Goal: Transaction & Acquisition: Purchase product/service

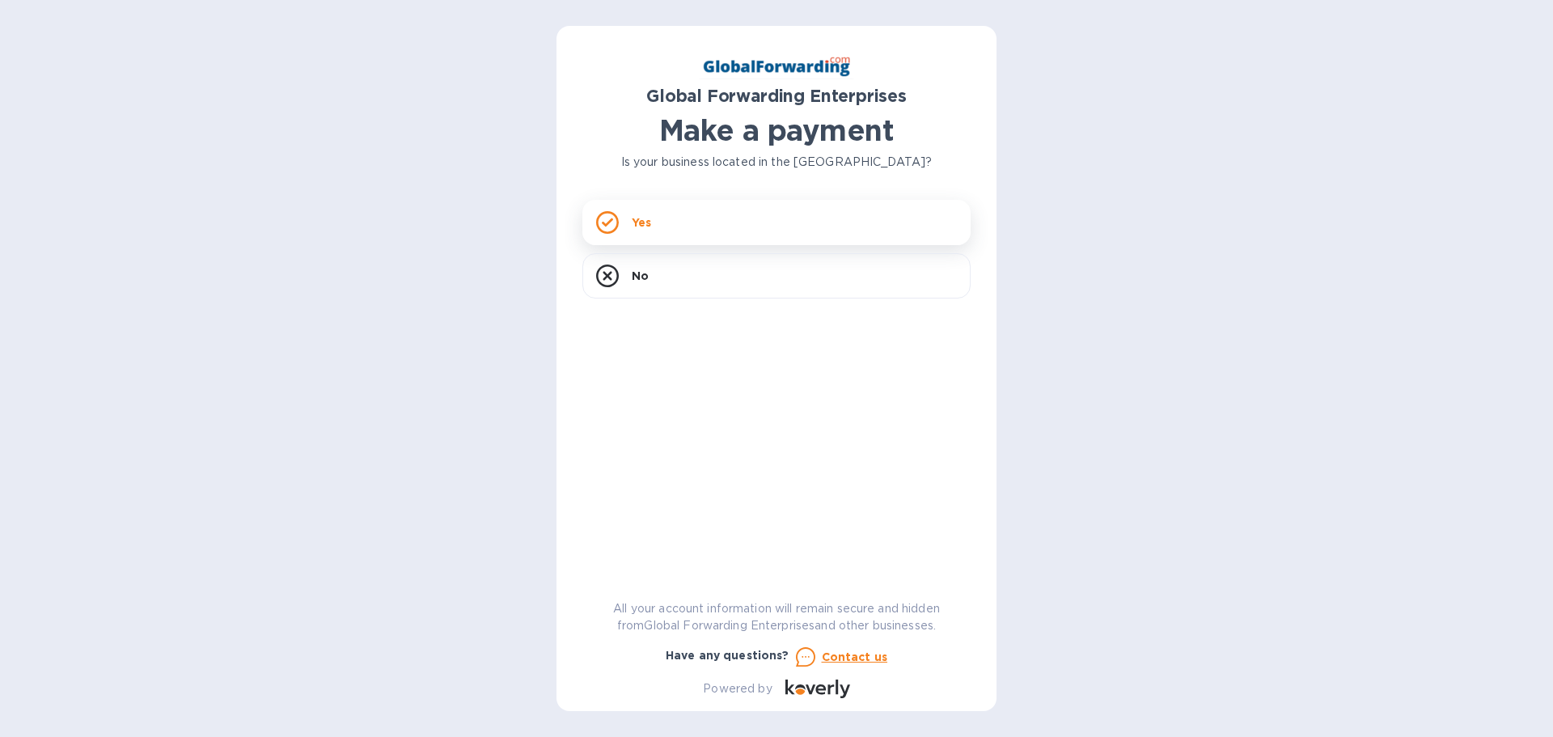
click at [637, 211] on div "Yes" at bounding box center [776, 222] width 388 height 45
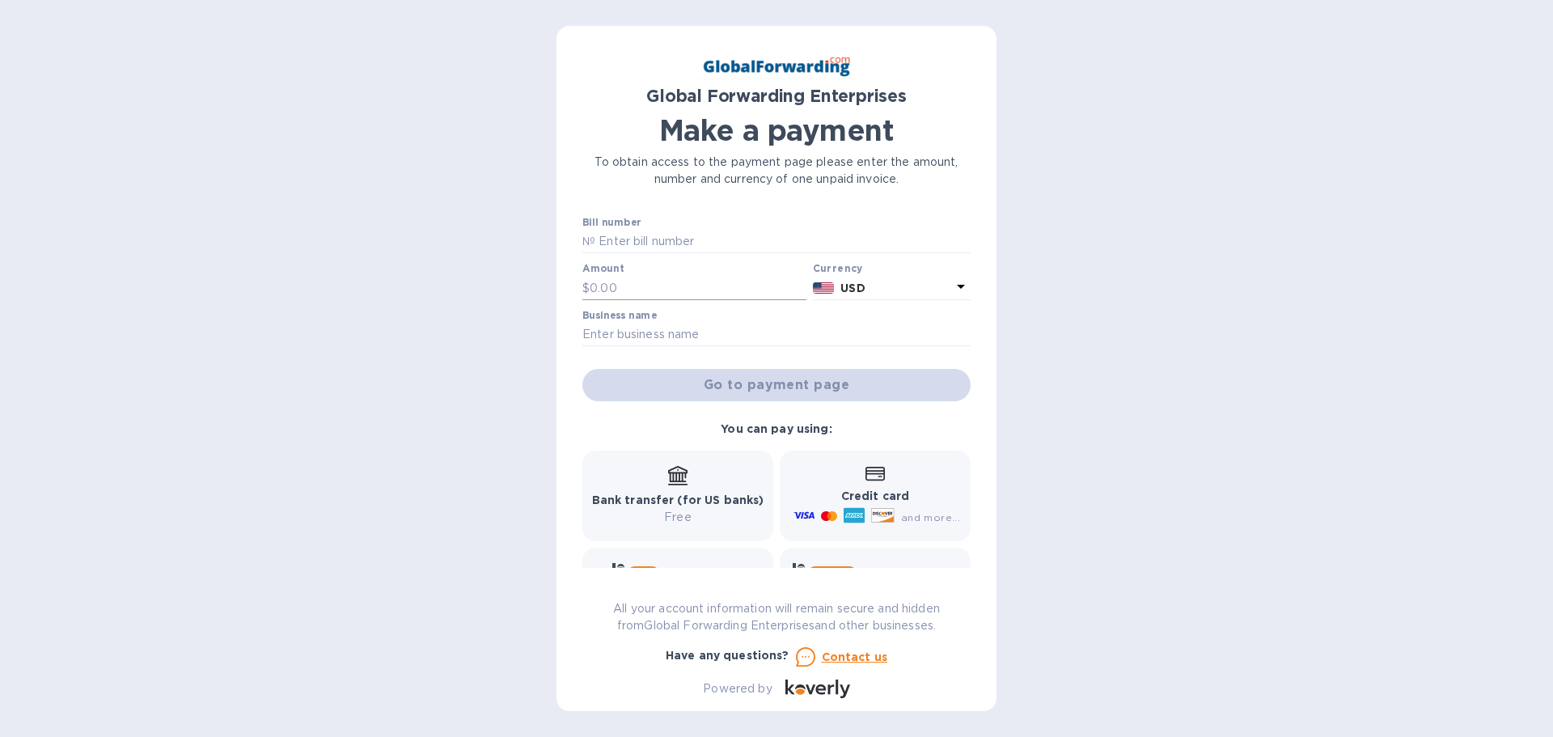
click at [691, 295] on input "text" at bounding box center [698, 288] width 217 height 24
click at [701, 248] on input "text" at bounding box center [782, 242] width 375 height 24
click at [654, 282] on input "text" at bounding box center [698, 288] width 217 height 24
type input "1,297.68"
click at [702, 239] on input "text" at bounding box center [782, 242] width 375 height 24
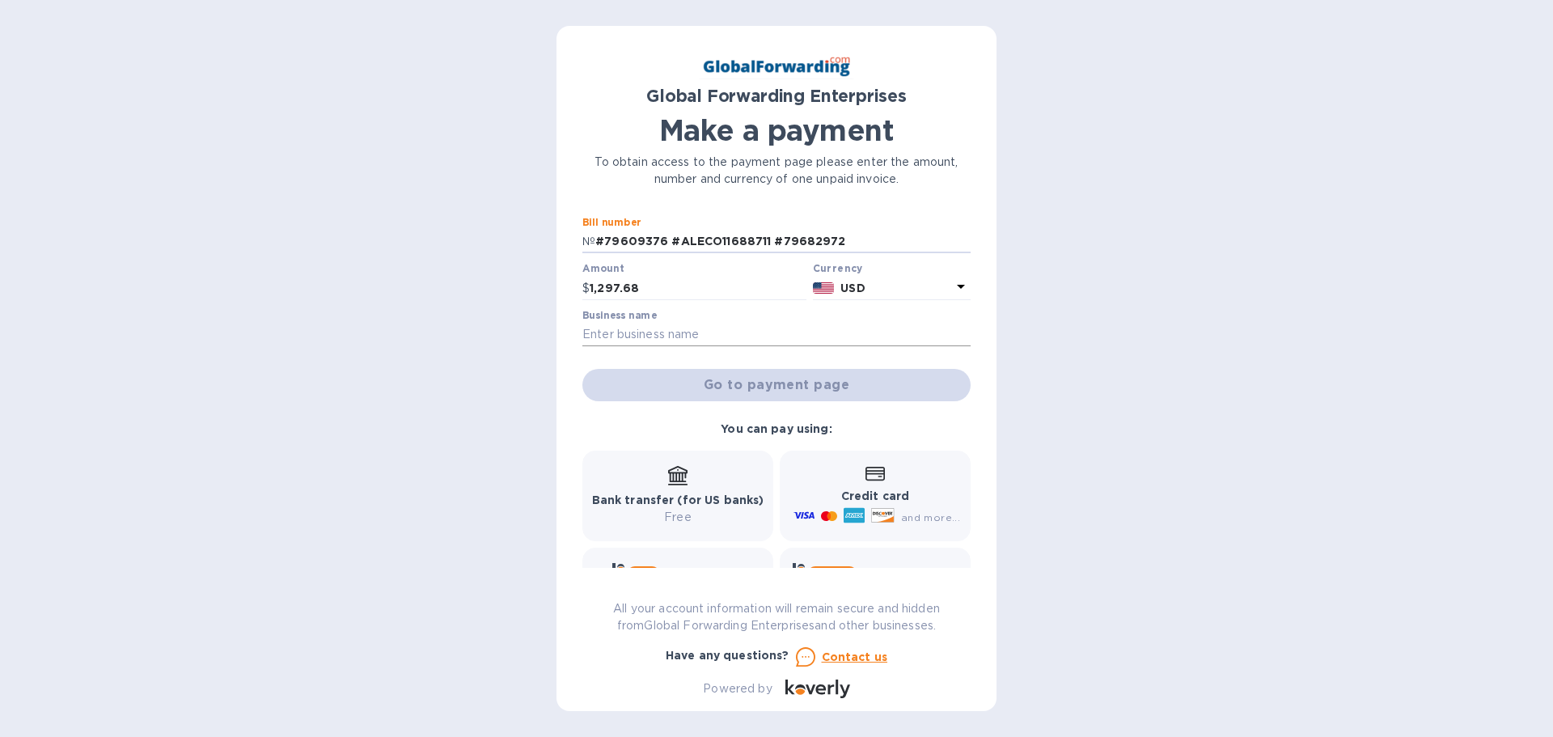
type input "#79609376 #ALECO11688711 #79682972"
click at [644, 339] on input "text" at bounding box center [776, 335] width 388 height 24
type input "Aleco Furniture LTD"
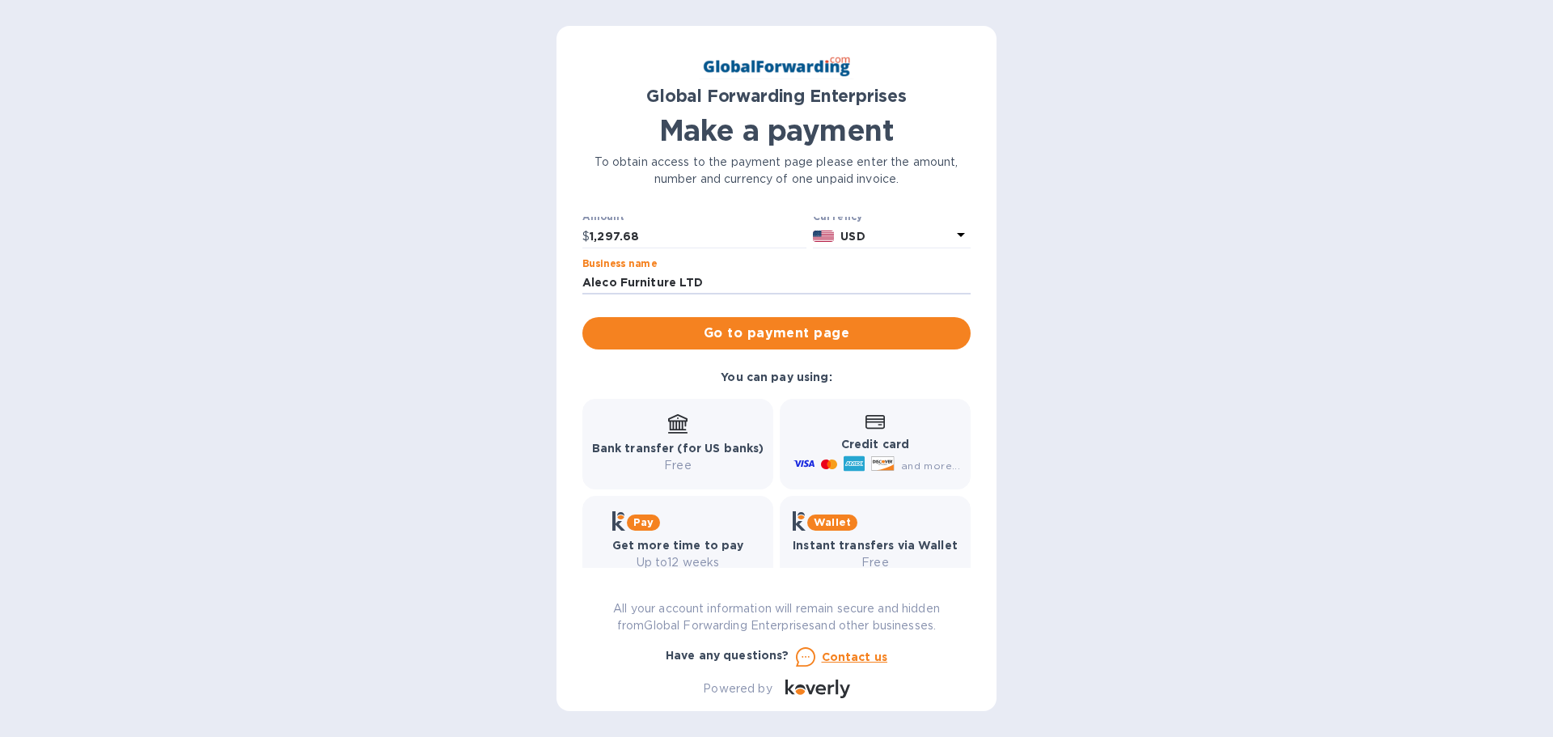
scroll to position [80, 0]
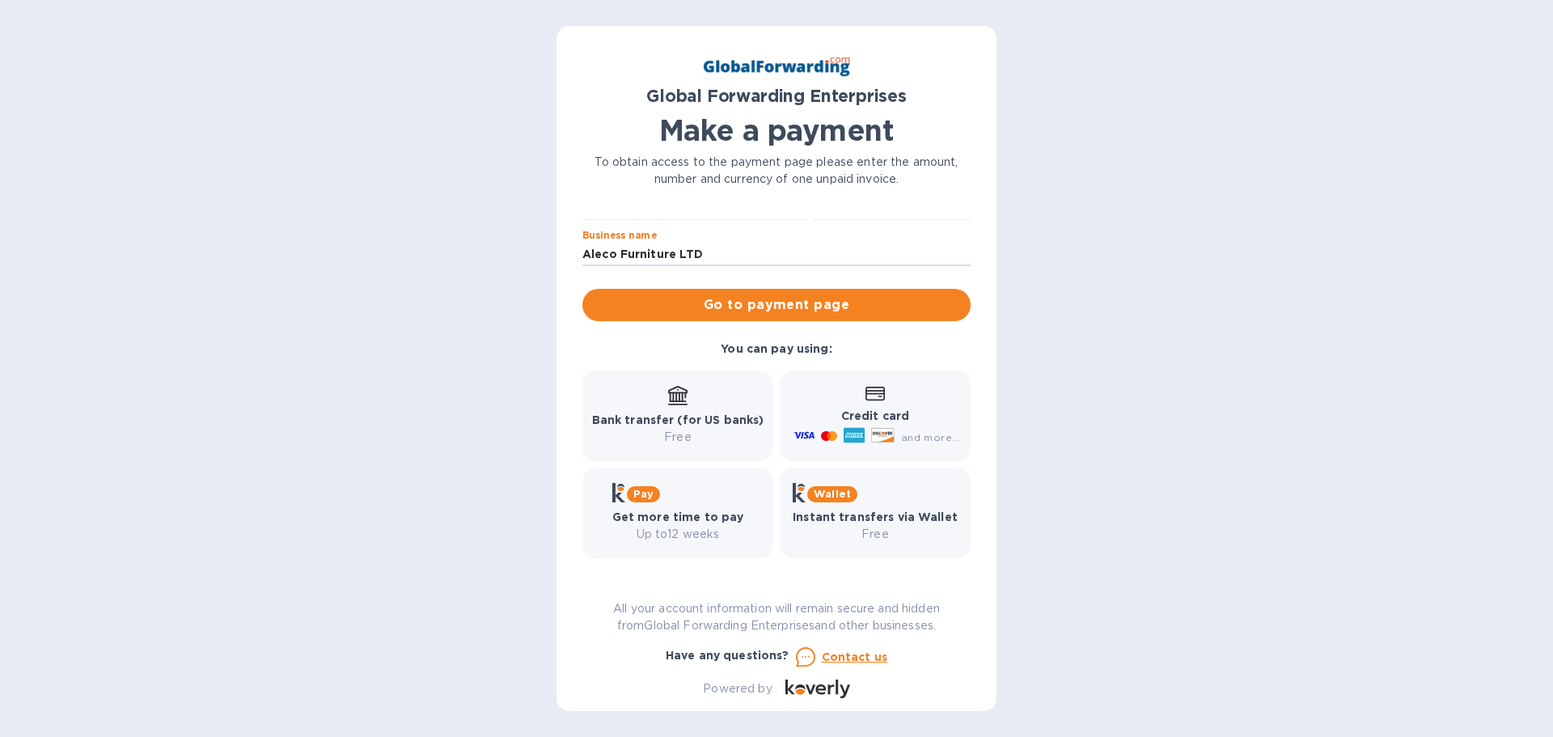
click at [699, 421] on b "Bank transfer (for US banks)" at bounding box center [678, 419] width 172 height 13
click at [794, 307] on span "Go to payment page" at bounding box center [776, 304] width 362 height 19
